Goal: Information Seeking & Learning: Learn about a topic

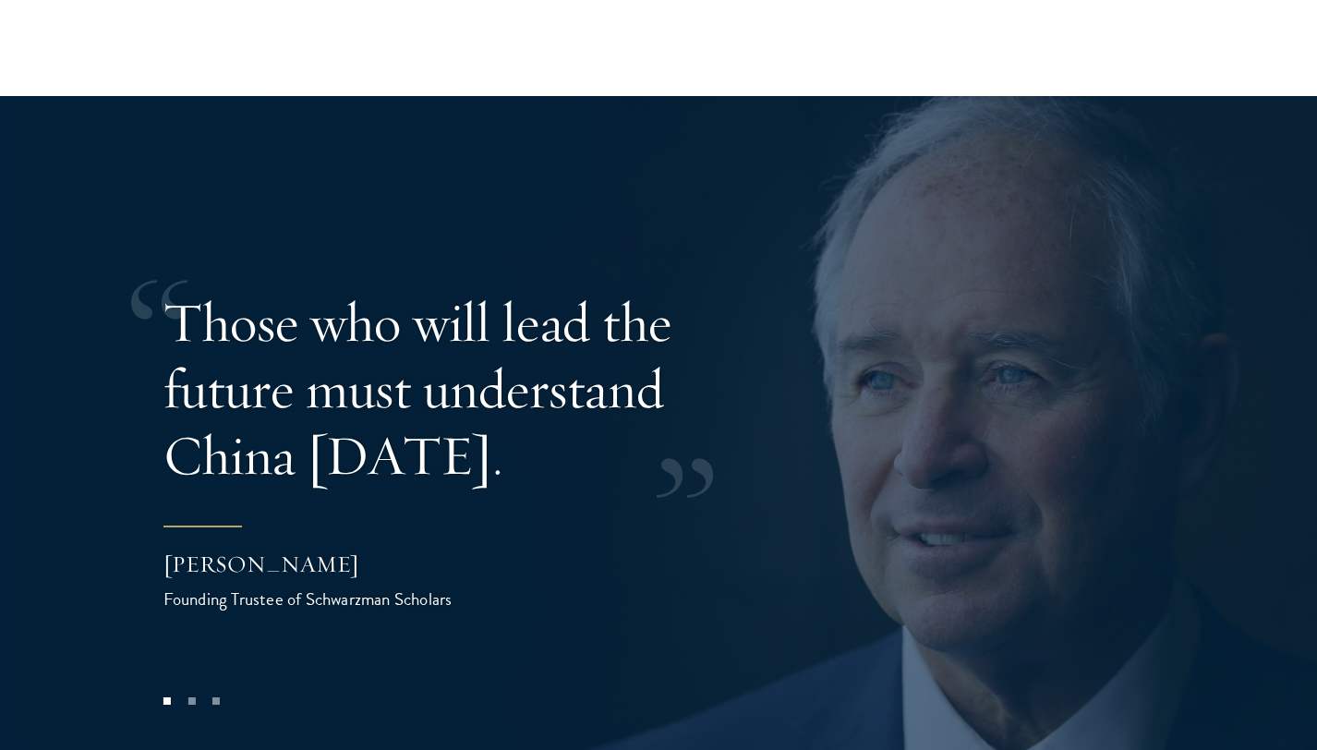
scroll to position [3579, 0]
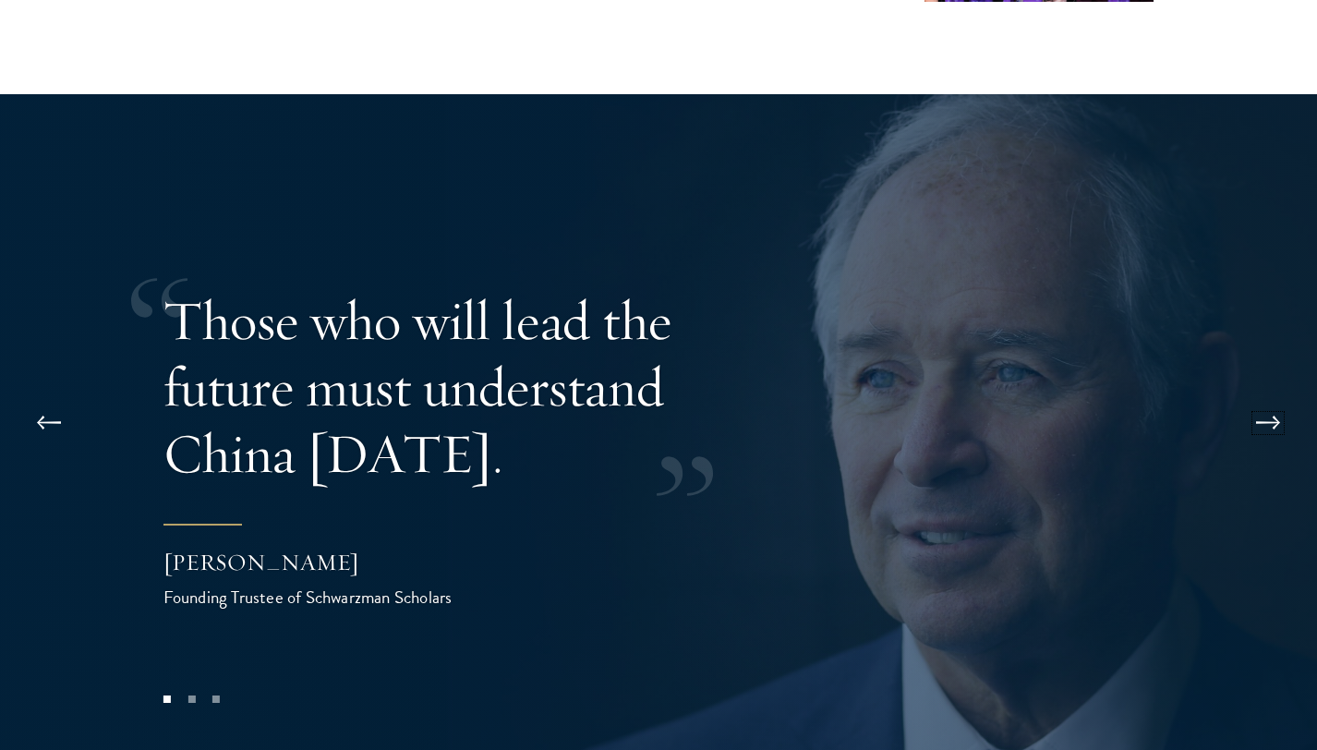
click at [1277, 397] on button at bounding box center [1268, 423] width 61 height 52
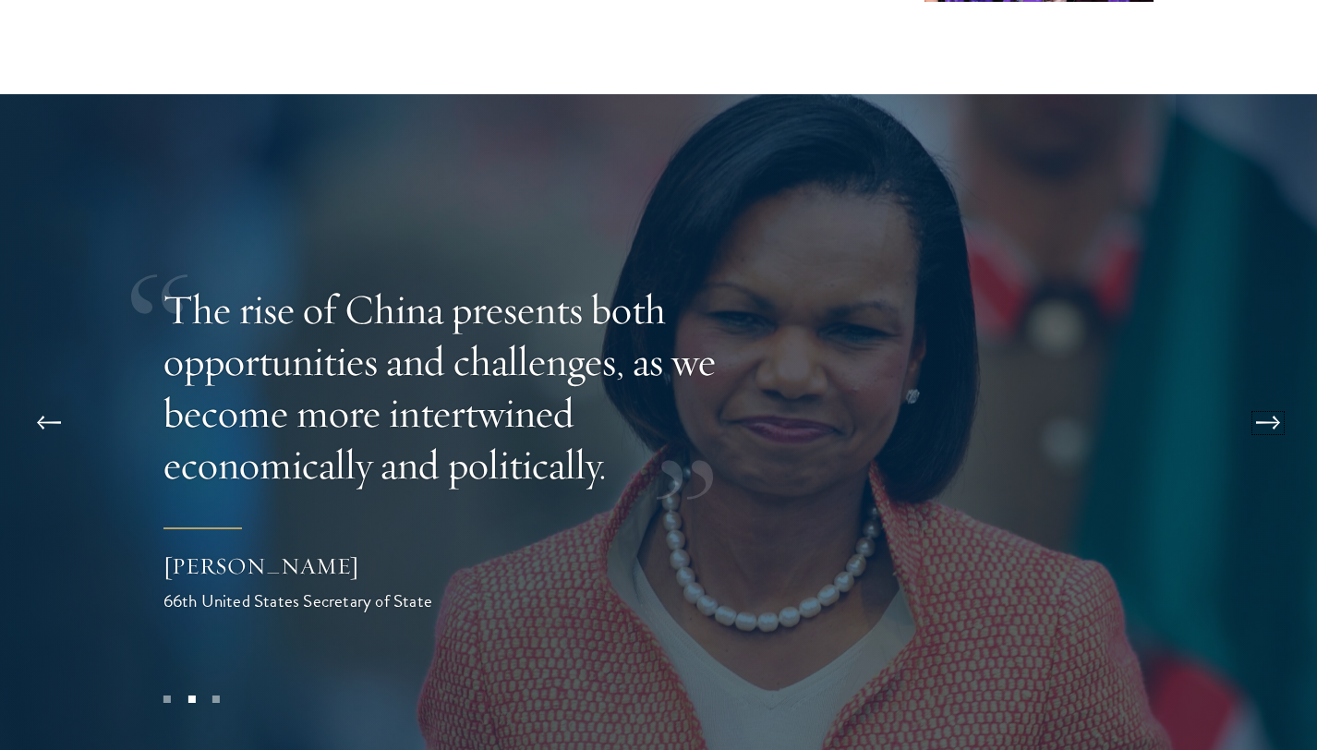
click at [1277, 397] on button at bounding box center [1268, 423] width 61 height 52
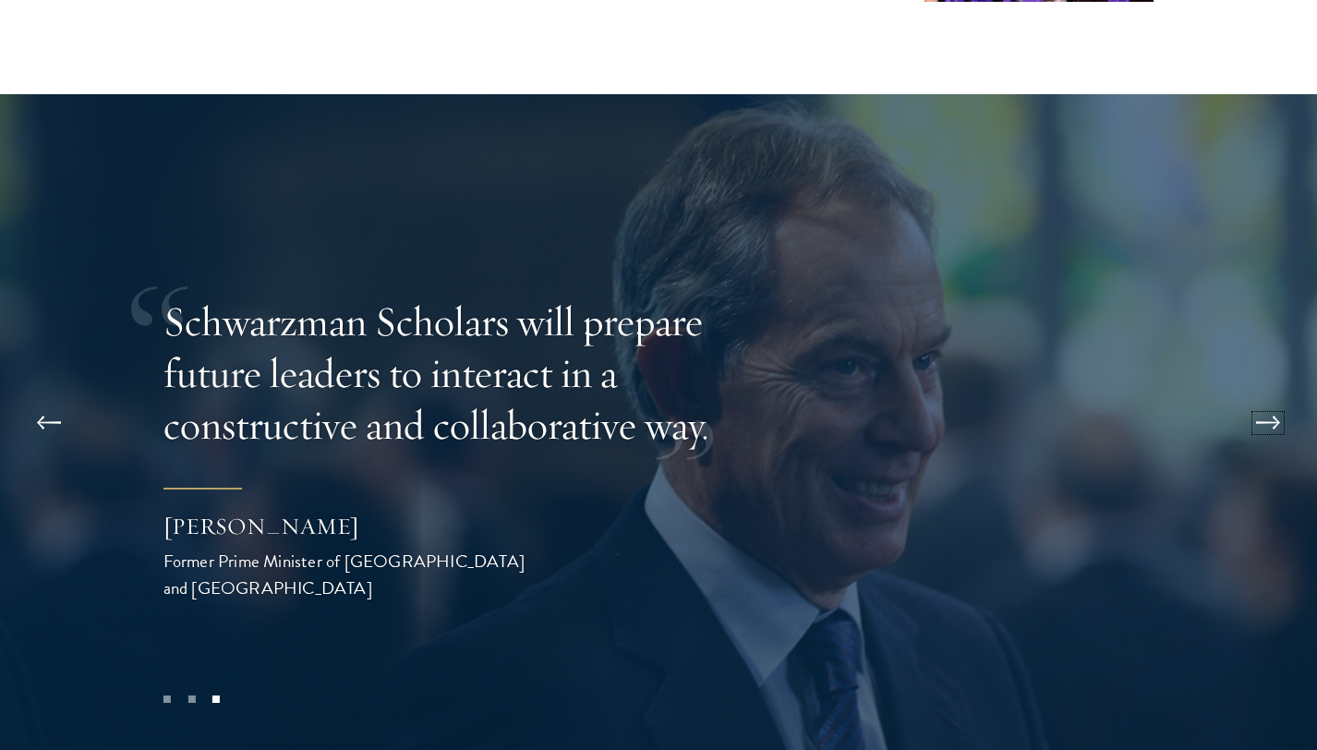
scroll to position [3687, 0]
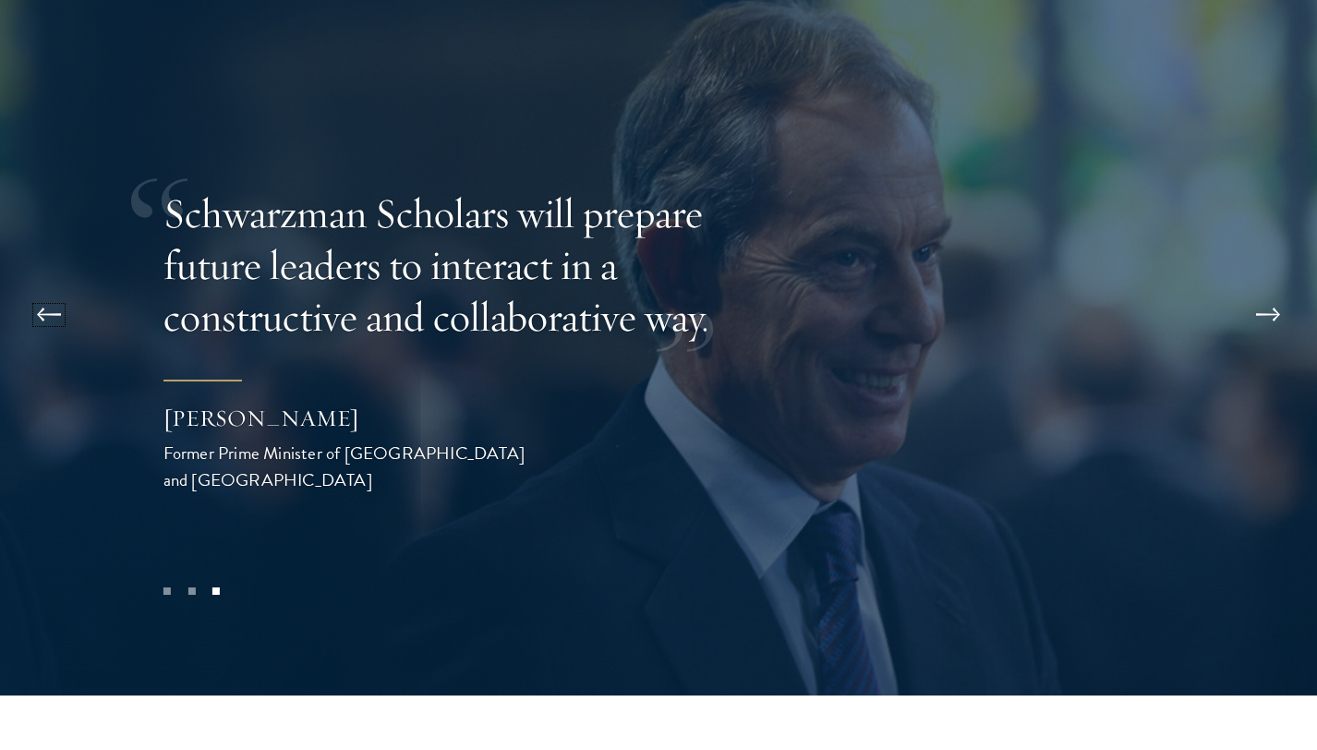
click at [67, 289] on button at bounding box center [48, 315] width 61 height 52
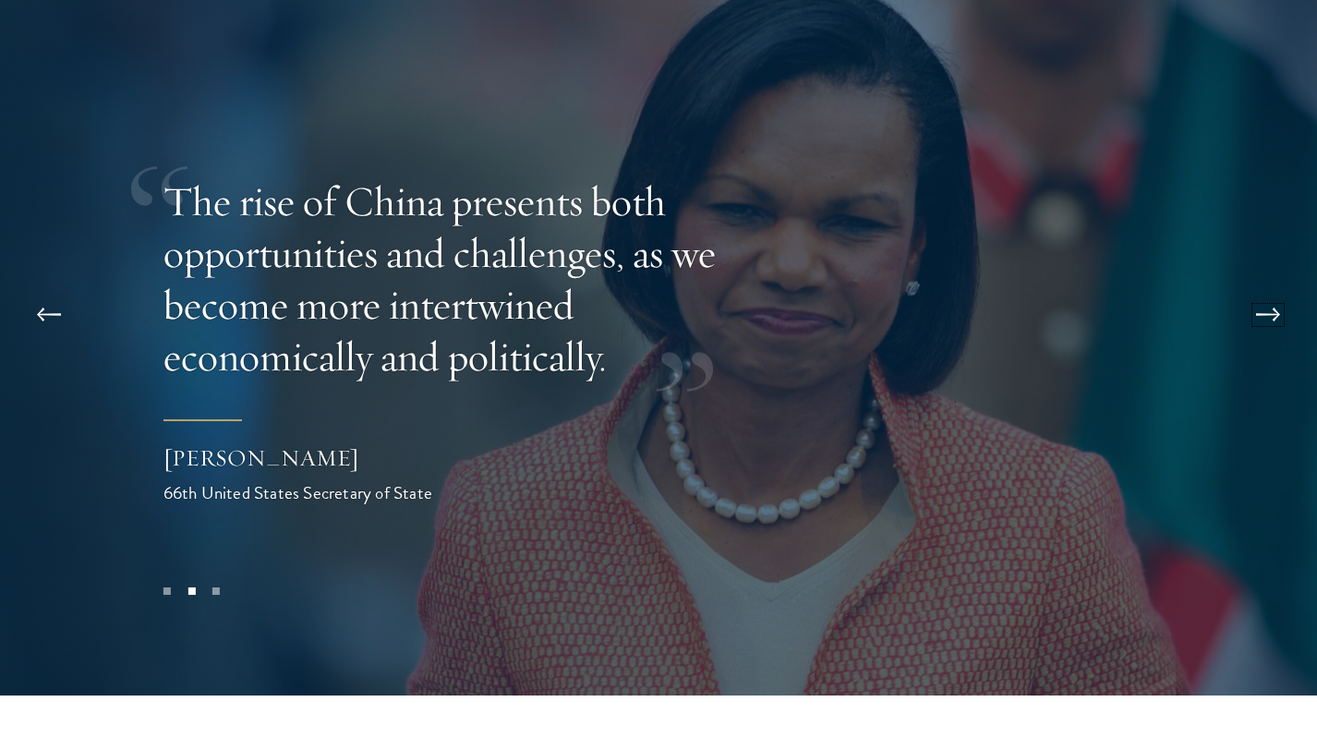
click at [1257, 289] on button at bounding box center [1268, 315] width 61 height 52
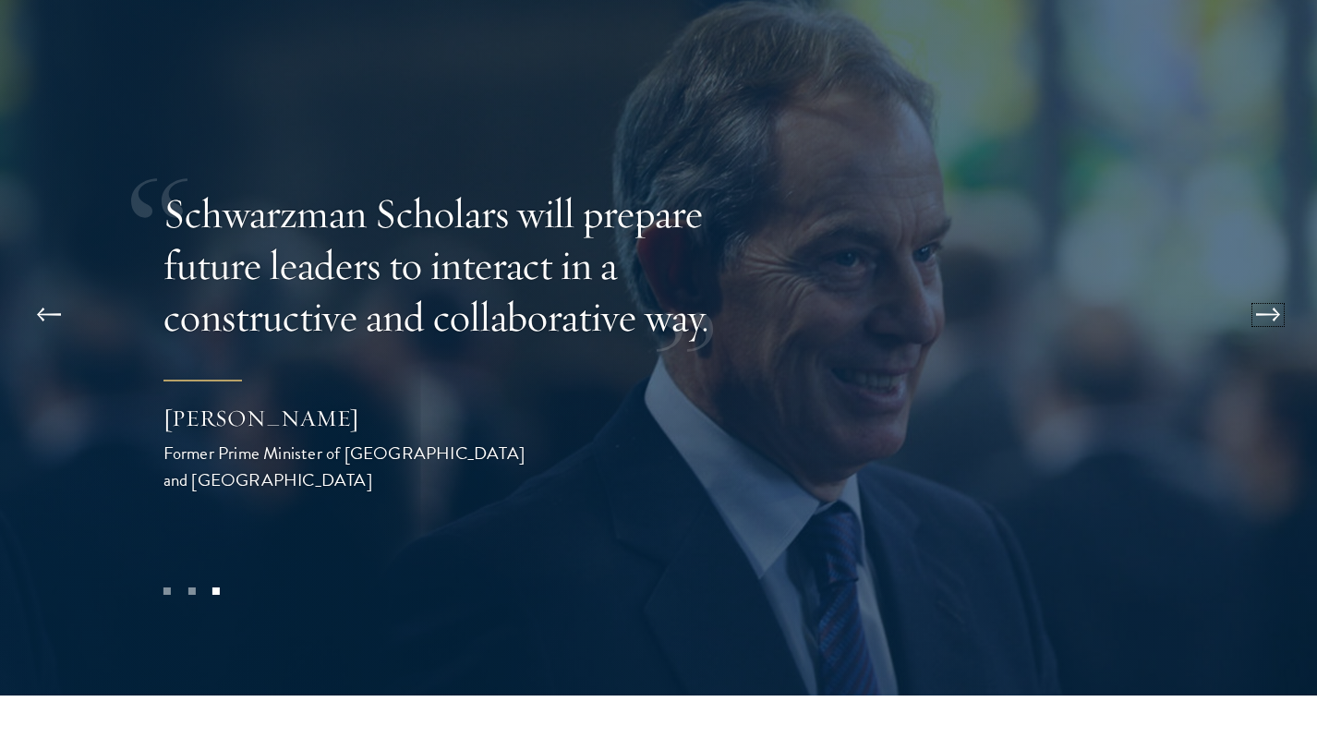
click at [1257, 289] on button at bounding box center [1268, 315] width 61 height 52
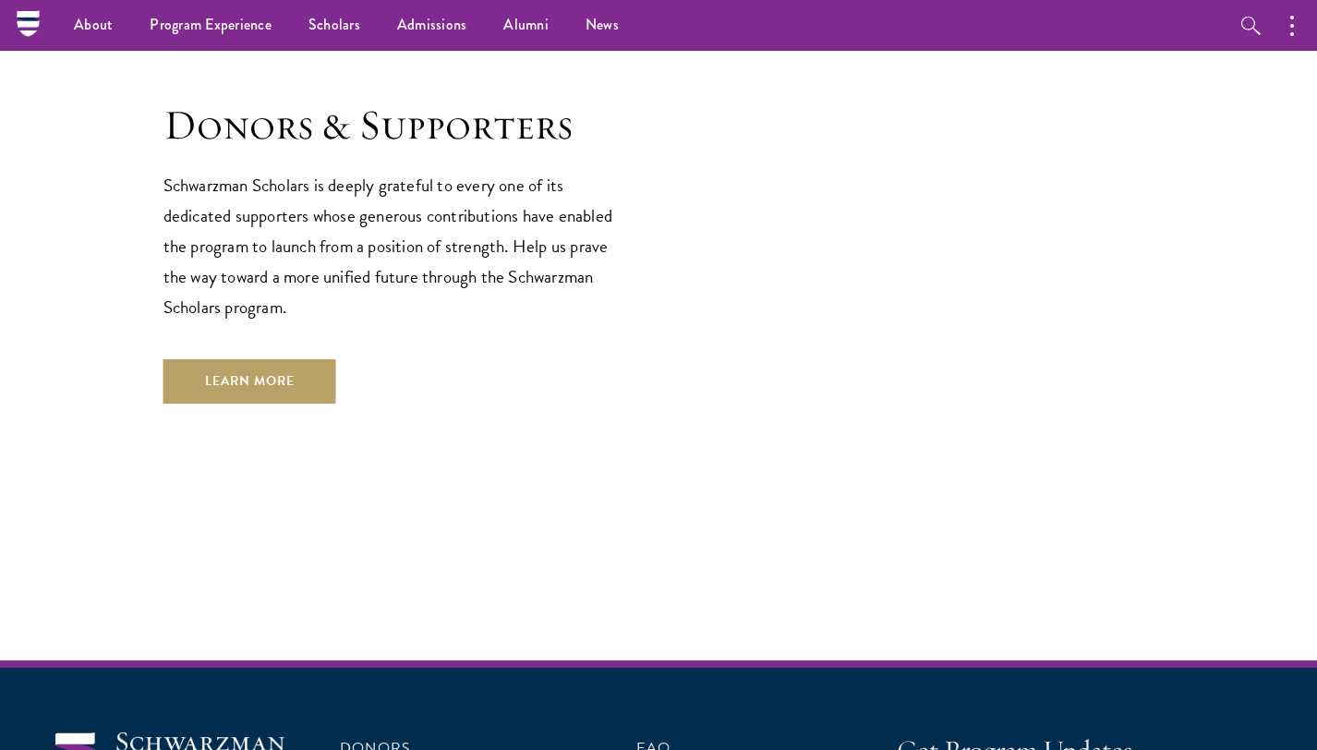
scroll to position [5311, 0]
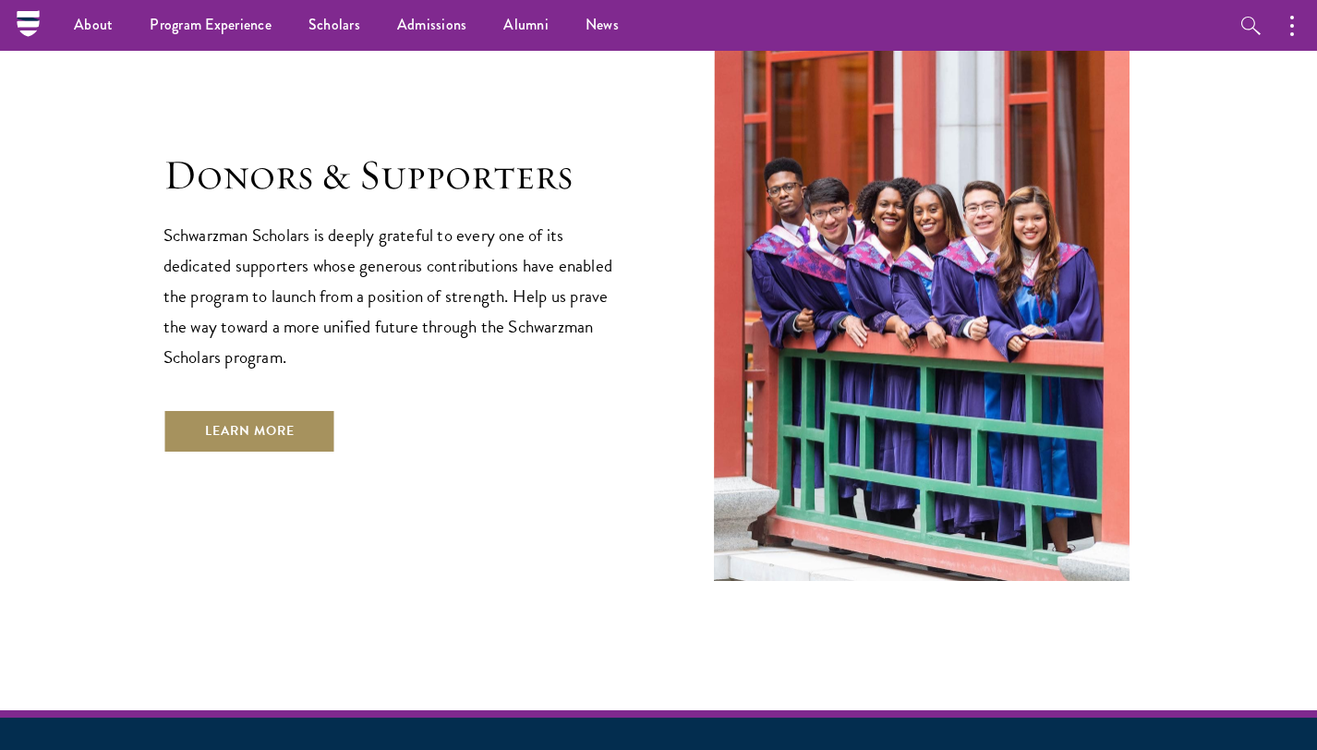
click at [276, 409] on link "Learn More" at bounding box center [249, 431] width 173 height 44
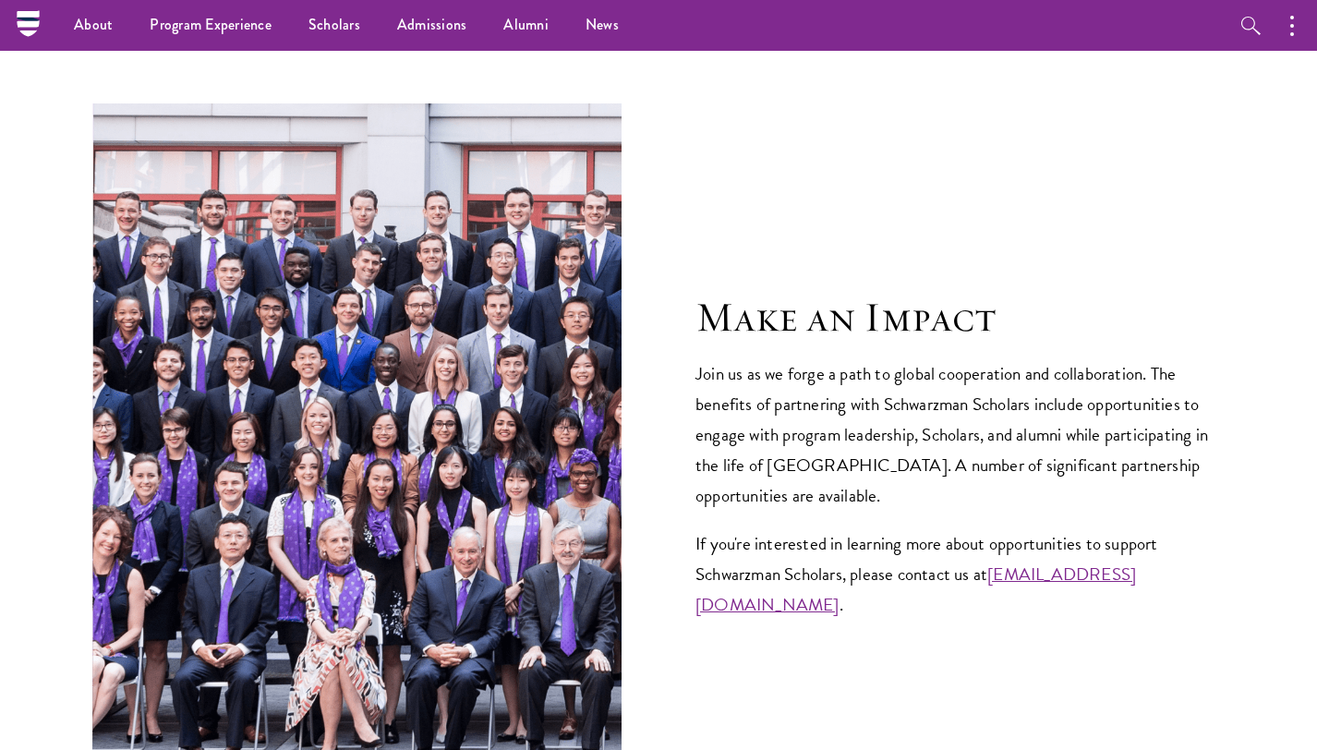
scroll to position [6766, 0]
